Goal: Find specific page/section: Find specific page/section

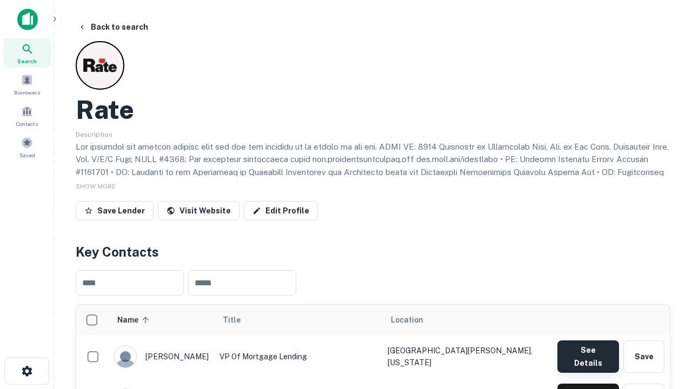
click at [588, 351] on button "See Details" at bounding box center [588, 357] width 62 height 32
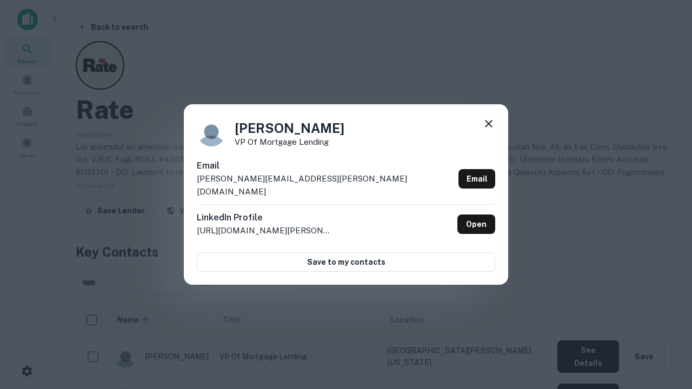
click at [489, 130] on icon at bounding box center [488, 123] width 13 height 13
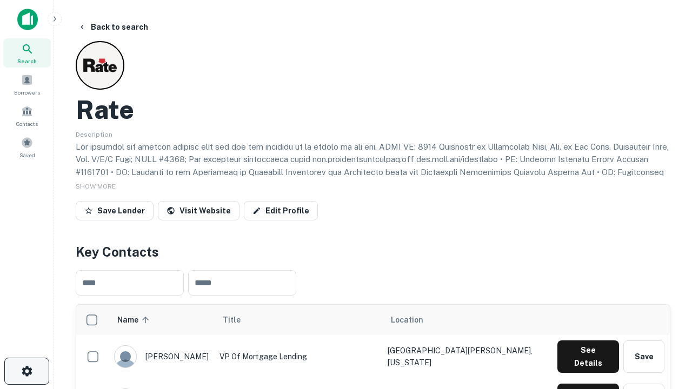
click at [26, 371] on icon "button" at bounding box center [27, 371] width 13 height 13
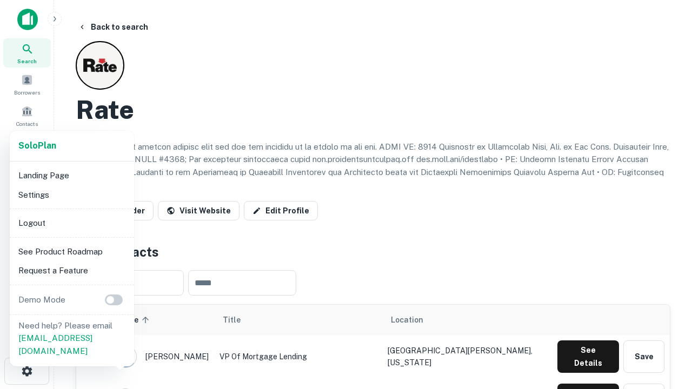
click at [71, 223] on li "Logout" at bounding box center [72, 222] width 116 height 19
